Goal: Task Accomplishment & Management: Manage account settings

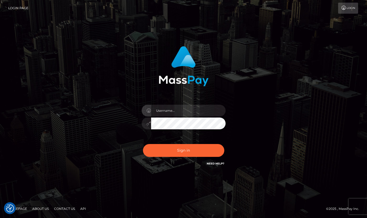
click at [193, 109] on input "text" at bounding box center [188, 111] width 75 height 12
type input "dany baker boulanger"
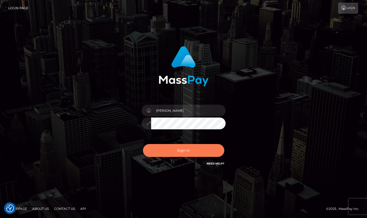
click at [201, 156] on button "Sign in" at bounding box center [183, 150] width 81 height 13
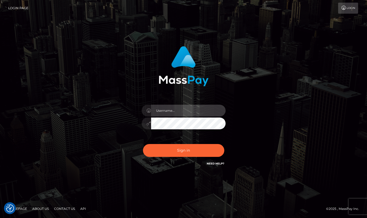
click at [191, 113] on input "text" at bounding box center [188, 111] width 75 height 12
type input "[PERSON_NAME]"
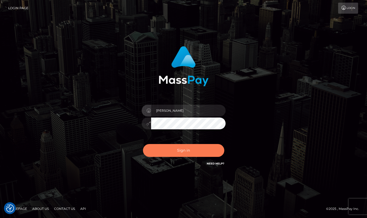
click at [206, 152] on button "Sign in" at bounding box center [183, 150] width 81 height 13
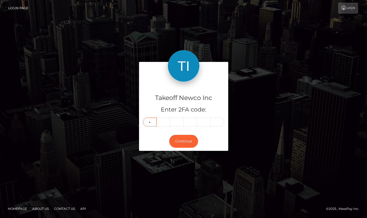
type input "7"
type input "6"
type input "2"
type input "3"
type input "4"
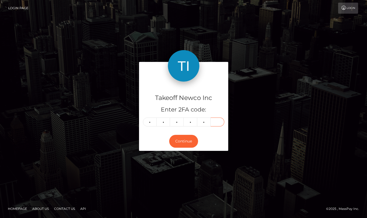
type input "7"
